Goal: Task Accomplishment & Management: Manage account settings

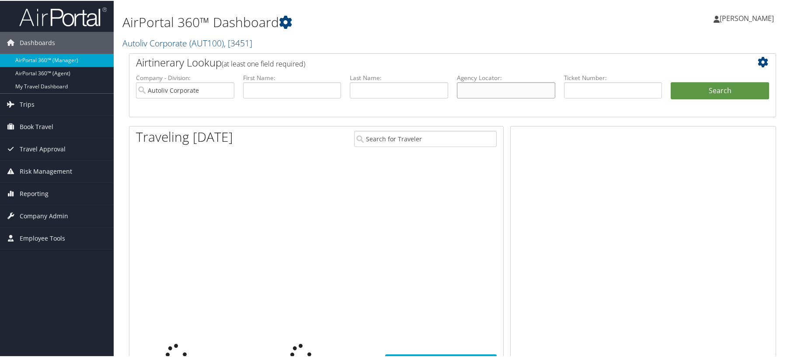
click at [488, 97] on input "text" at bounding box center [506, 89] width 98 height 16
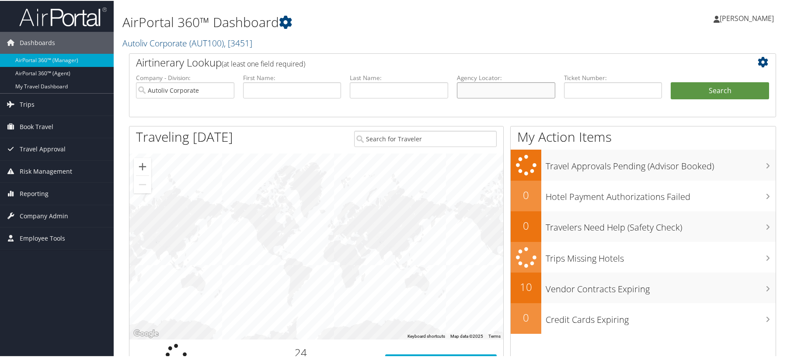
paste input "D8VXYR"
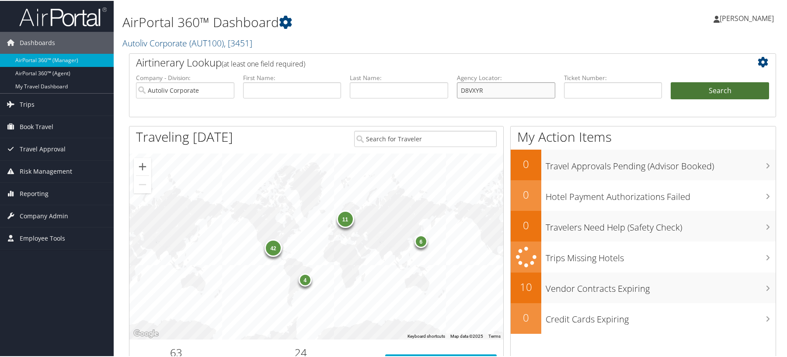
type input "D8VXYR"
click at [693, 99] on button "Search" at bounding box center [720, 89] width 98 height 17
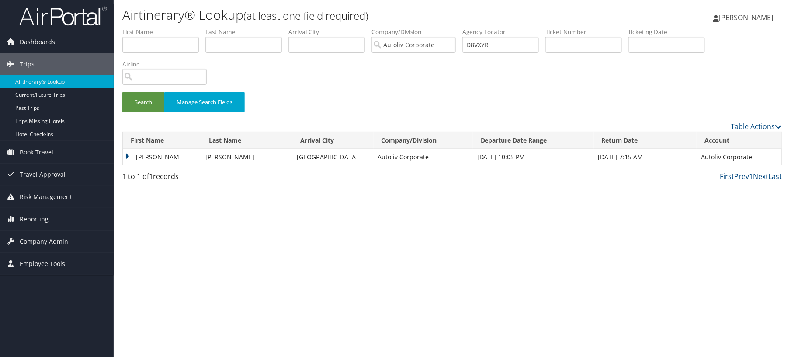
click at [155, 165] on td "CARMEN GISELA" at bounding box center [162, 157] width 79 height 16
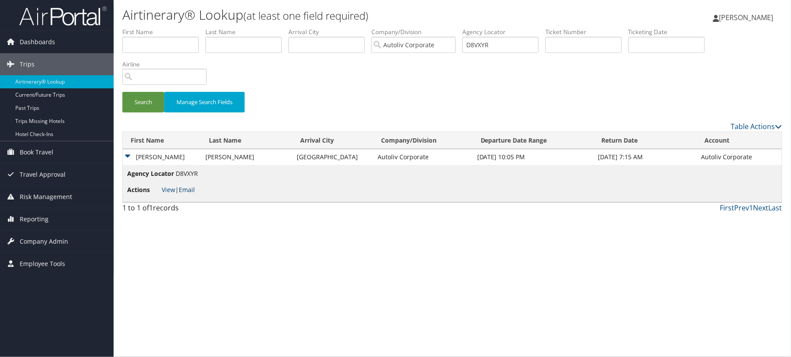
click at [195, 194] on link "Email" at bounding box center [187, 189] width 16 height 8
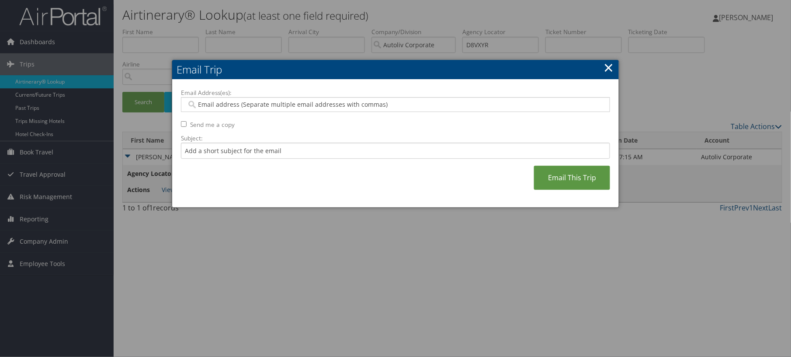
click at [306, 109] on input "Email Address(es):" at bounding box center [392, 104] width 410 height 9
drag, startPoint x: 259, startPoint y: 115, endPoint x: 149, endPoint y: 145, distance: 114.1
click at [150, 146] on body "Menu Dashboards ► AirPortal 360™ (Manager) AirPortal 360™ (Agent) My Travel Das…" at bounding box center [395, 178] width 791 height 357
paste input "hernandez@autoliv.com"
type input "[PERSON_NAME][EMAIL_ADDRESS][PERSON_NAME][DOMAIN_NAME]"
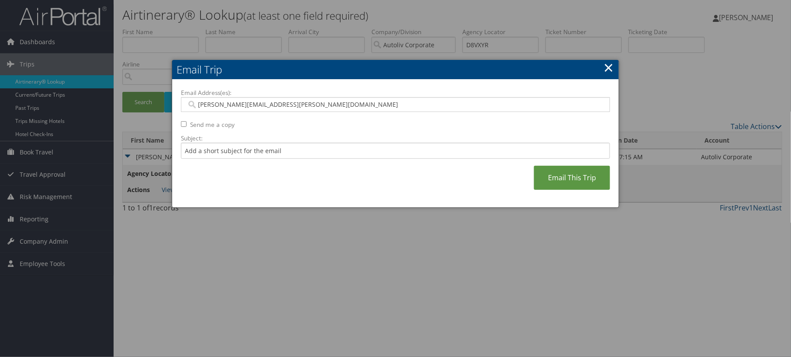
type input "gisela.hernandez@autoliv.com"
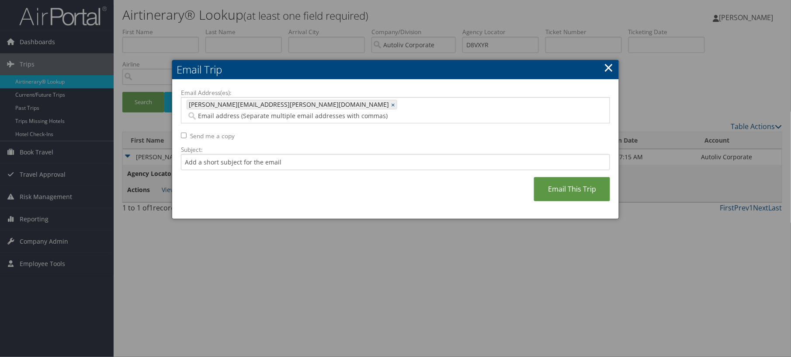
click at [235, 138] on label "Send me a copy" at bounding box center [212, 136] width 45 height 9
click at [187, 138] on input "Send me a copy" at bounding box center [184, 135] width 6 height 6
checkbox input "true"
click at [534, 201] on link "Email This Trip" at bounding box center [572, 189] width 76 height 24
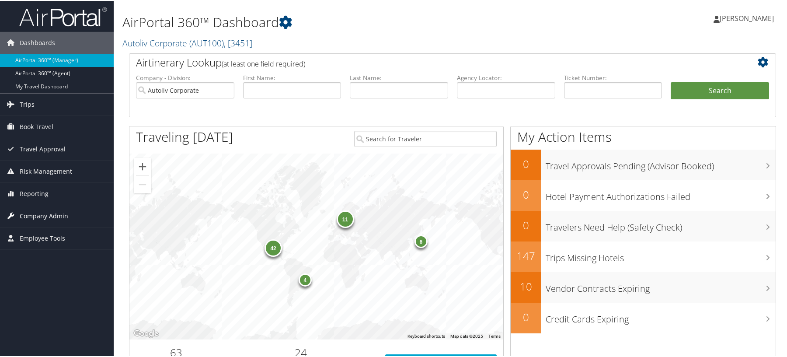
click at [41, 219] on span "Company Admin" at bounding box center [44, 215] width 49 height 22
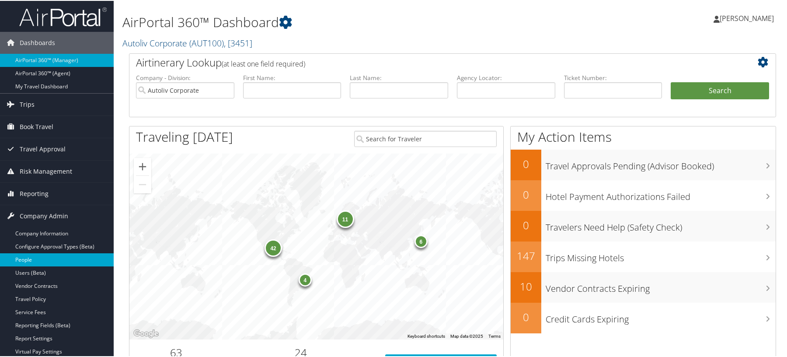
click at [30, 256] on link "People" at bounding box center [57, 258] width 114 height 13
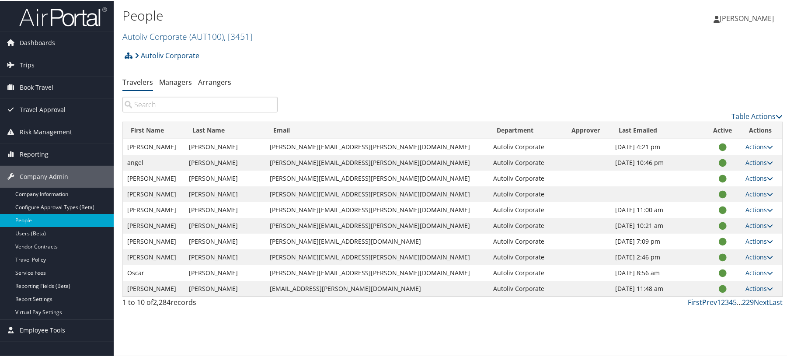
click at [192, 111] on input "search" at bounding box center [199, 104] width 155 height 16
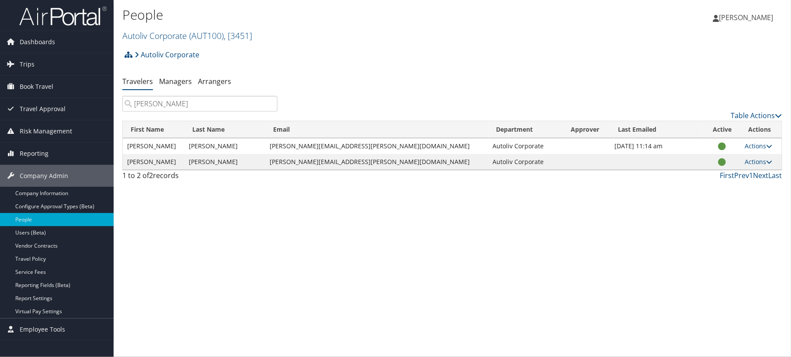
type input "[PERSON_NAME]"
click at [761, 150] on link "Actions" at bounding box center [759, 146] width 28 height 8
click at [696, 174] on link "User Settings" at bounding box center [699, 166] width 80 height 15
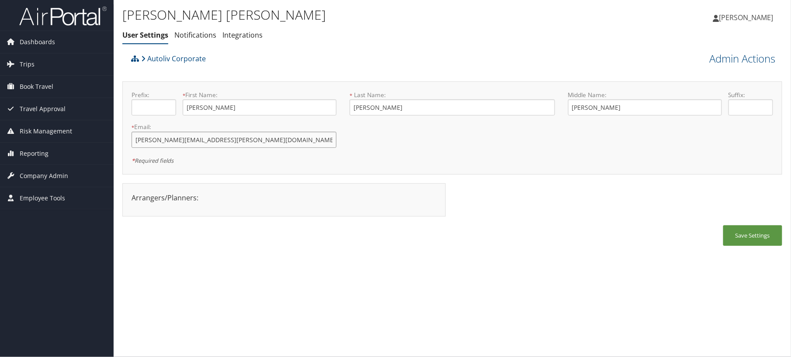
click at [184, 148] on input "gisela.hernadnez@autoliv.com" at bounding box center [234, 140] width 205 height 16
type input "gisela.hernandez@autoliv.com"
click at [729, 246] on button "Save Settings" at bounding box center [753, 235] width 59 height 21
